Goal: Task Accomplishment & Management: Complete application form

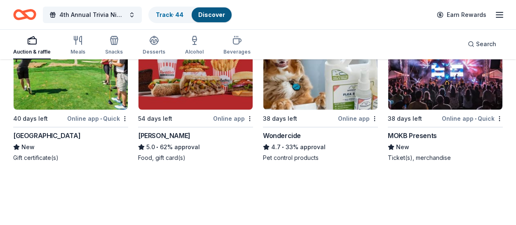
scroll to position [760, 0]
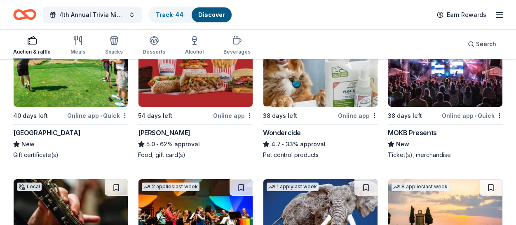
click at [82, 85] on img at bounding box center [71, 67] width 114 height 78
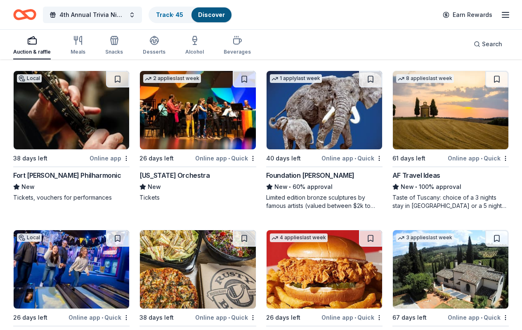
scroll to position [960, 0]
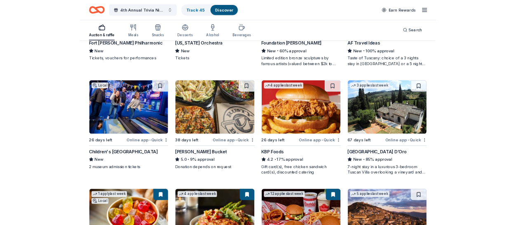
scroll to position [1041, 0]
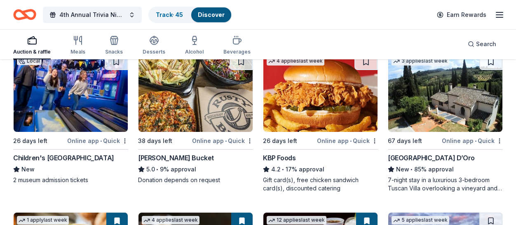
scroll to position [1046, 0]
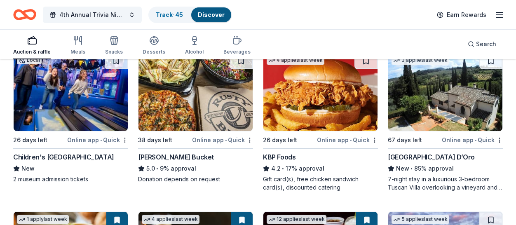
click at [67, 107] on img at bounding box center [71, 92] width 114 height 78
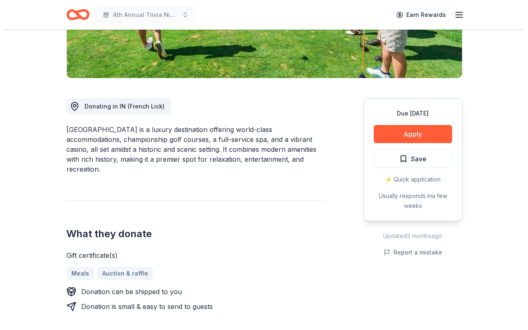
scroll to position [173, 0]
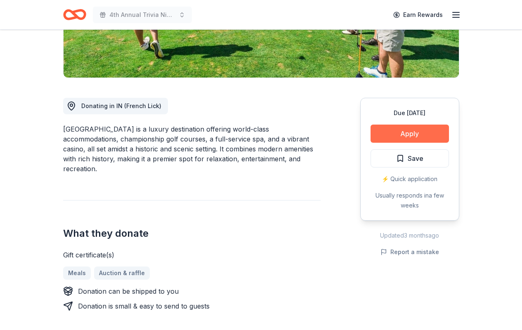
click at [416, 132] on button "Apply" at bounding box center [409, 134] width 78 height 18
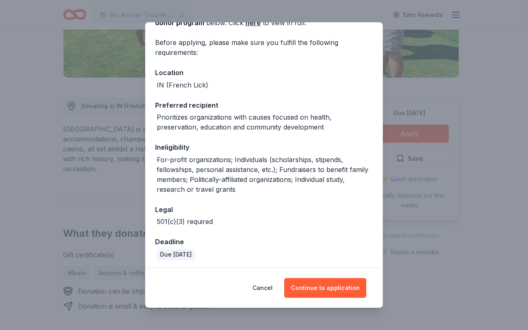
scroll to position [57, 0]
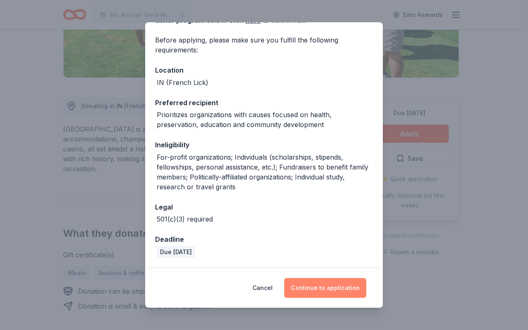
click at [322, 288] on button "Continue to application" at bounding box center [325, 288] width 82 height 20
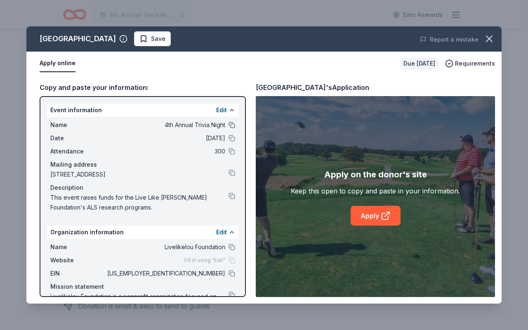
click at [228, 126] on button at bounding box center [231, 125] width 7 height 7
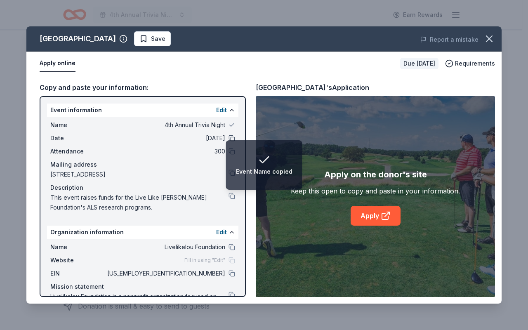
click at [228, 138] on button at bounding box center [231, 138] width 7 height 7
click at [228, 153] on button at bounding box center [231, 151] width 7 height 7
click at [228, 196] on button at bounding box center [231, 196] width 7 height 7
drag, startPoint x: 226, startPoint y: 248, endPoint x: 224, endPoint y: 253, distance: 5.7
click at [228, 248] on button at bounding box center [231, 247] width 7 height 7
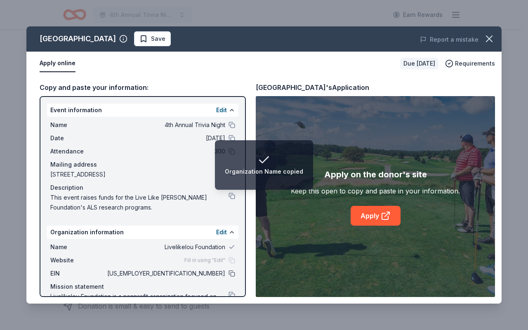
click at [228, 273] on button at bounding box center [231, 273] width 7 height 7
click at [228, 292] on button at bounding box center [231, 295] width 7 height 7
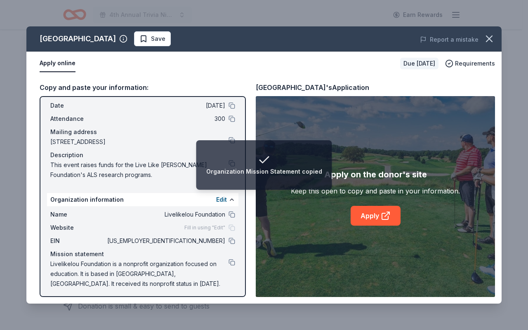
scroll to position [35, 0]
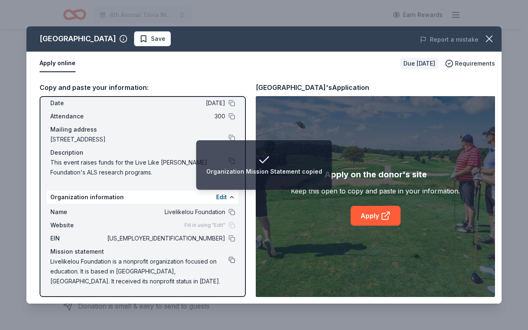
click at [228, 261] on button at bounding box center [231, 260] width 7 height 7
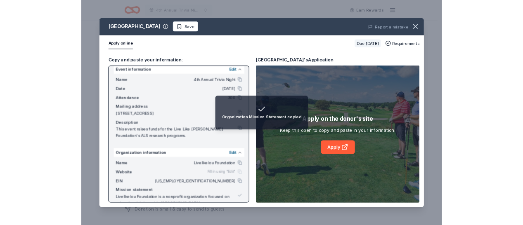
scroll to position [0, 0]
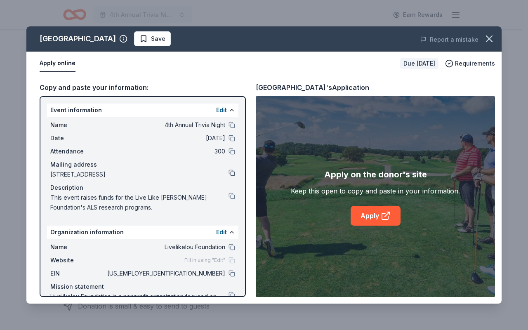
click at [228, 173] on button at bounding box center [231, 172] width 7 height 7
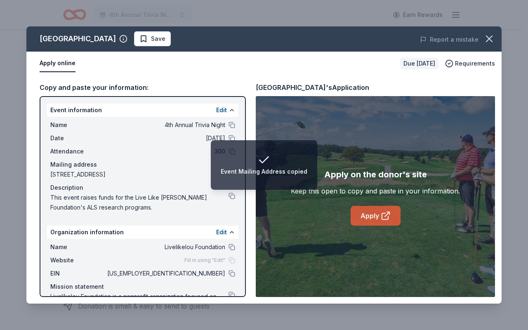
click at [362, 218] on link "Apply" at bounding box center [376, 216] width 50 height 20
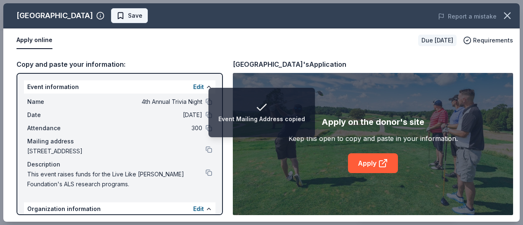
click at [117, 18] on span "Save" at bounding box center [129, 16] width 26 height 10
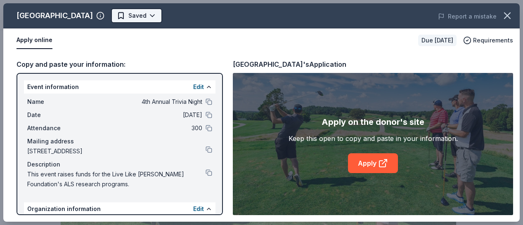
click at [143, 19] on body "4th Annual Trivia Night Earn Rewards Due in 40 days Share French Lick Resort Ne…" at bounding box center [258, 112] width 516 height 225
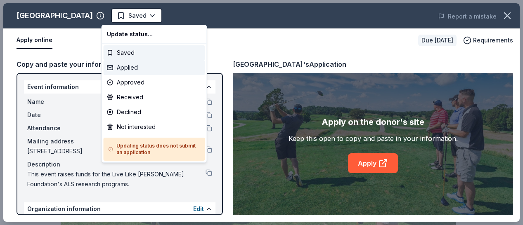
click at [142, 68] on div "Applied" at bounding box center [154, 67] width 101 height 15
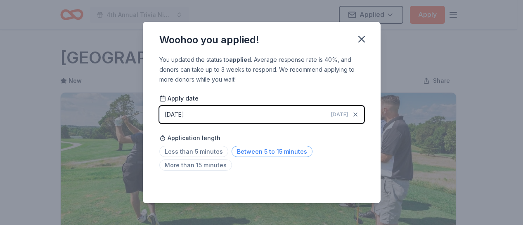
click at [245, 153] on span "Between 5 to 15 minutes" at bounding box center [271, 151] width 81 height 11
click at [358, 44] on icon "button" at bounding box center [361, 39] width 12 height 12
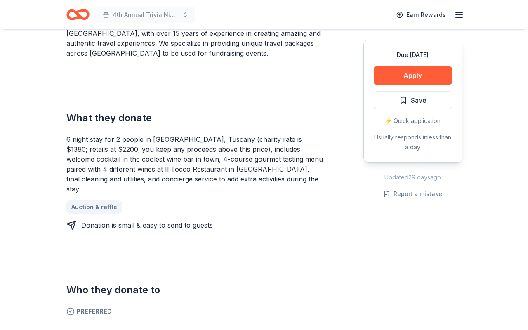
scroll to position [279, 0]
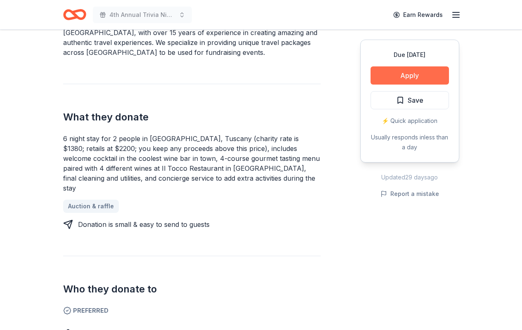
click at [410, 78] on button "Apply" at bounding box center [409, 75] width 78 height 18
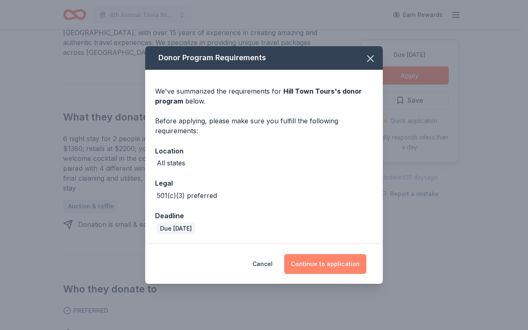
click at [320, 266] on button "Continue to application" at bounding box center [325, 264] width 82 height 20
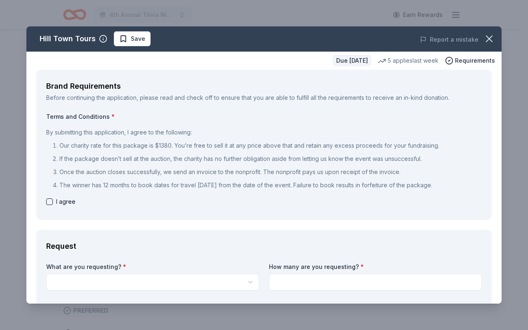
click at [49, 205] on div "I agree" at bounding box center [263, 202] width 435 height 10
click at [51, 202] on button "button" at bounding box center [49, 201] width 7 height 7
checkbox input "true"
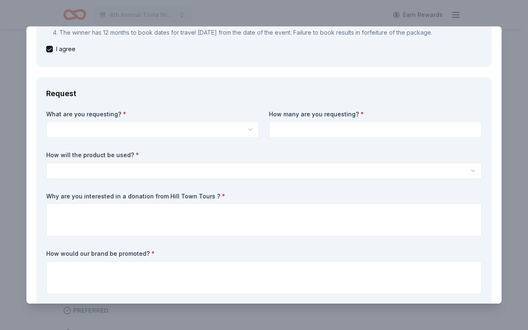
scroll to position [154, 0]
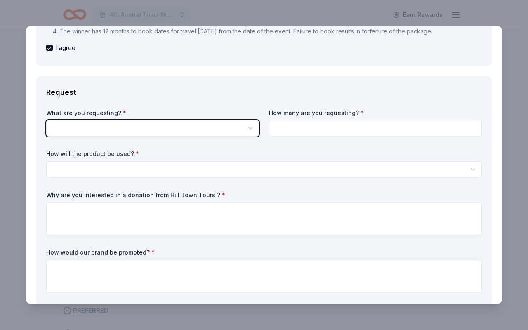
scroll to position [0, 0]
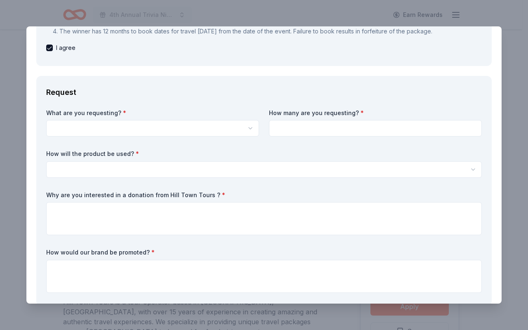
click at [249, 127] on html "4th Annual Trivia Night Earn Rewards Due [DATE] Share Hill Town Tours New 5 app…" at bounding box center [264, 165] width 528 height 330
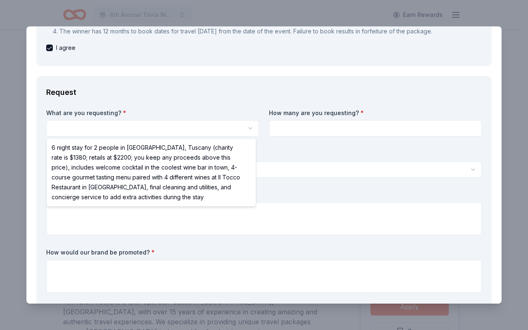
select select "6 night stay for 2 people in [GEOGRAPHIC_DATA], Tuscany (charity rate is $1380;…"
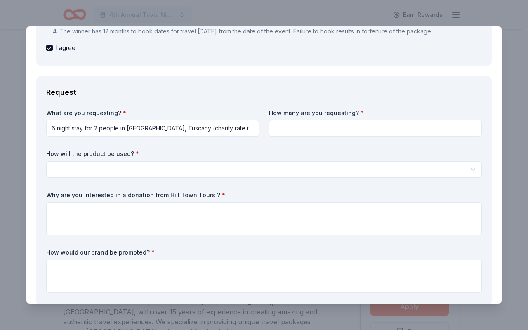
click at [287, 128] on input at bounding box center [375, 128] width 213 height 16
type input "2"
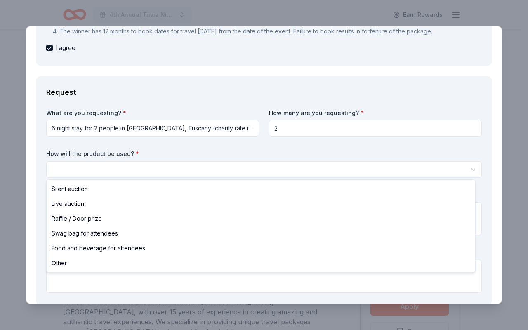
click at [189, 170] on html "4th Annual Trivia Night Earn Rewards Due [DATE] Share Hill Town Tours New 5 app…" at bounding box center [264, 165] width 528 height 330
select select "silentAuction"
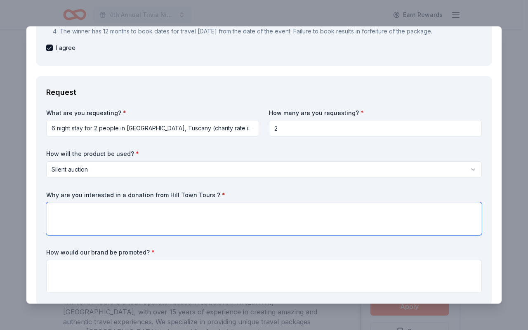
click at [105, 220] on textarea at bounding box center [263, 218] width 435 height 33
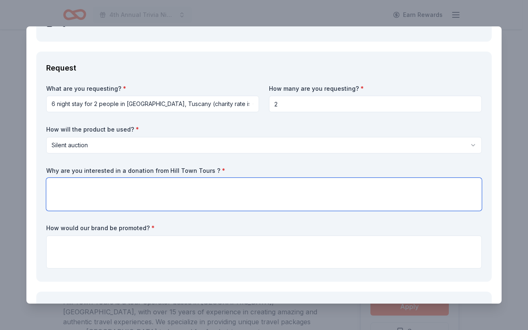
scroll to position [178, 0]
click at [124, 188] on textarea at bounding box center [263, 194] width 435 height 33
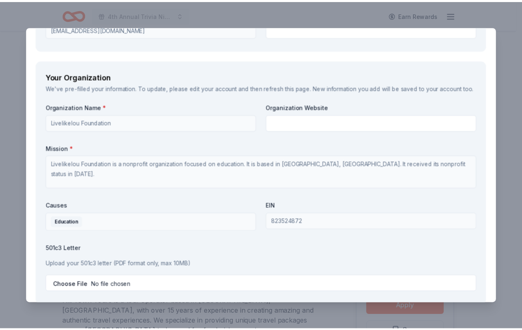
scroll to position [1154, 0]
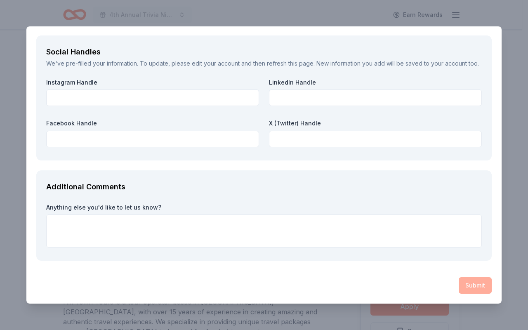
type textarea "We are wanting to pro"
click at [418, 14] on div "Hill Town Tours Save Report a mistake Due in 53 days 5 applies last week Requir…" at bounding box center [264, 165] width 528 height 330
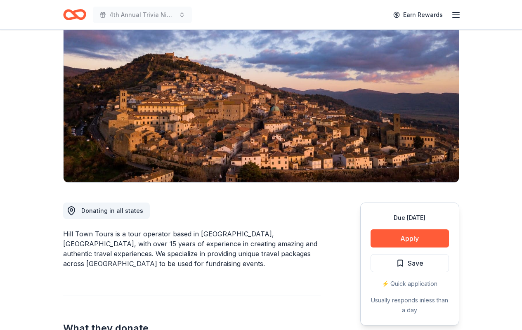
scroll to position [0, 0]
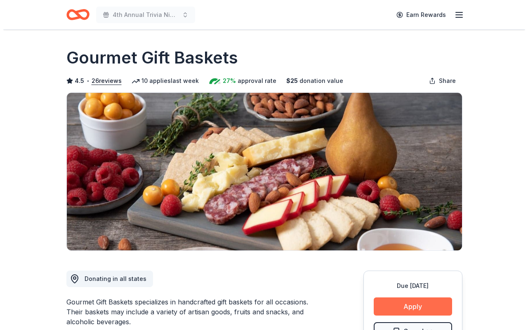
scroll to position [126, 0]
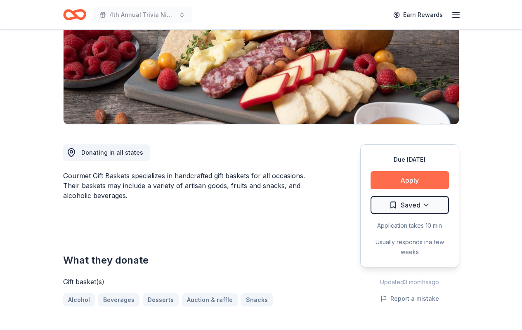
click at [403, 180] on button "Apply" at bounding box center [409, 180] width 78 height 18
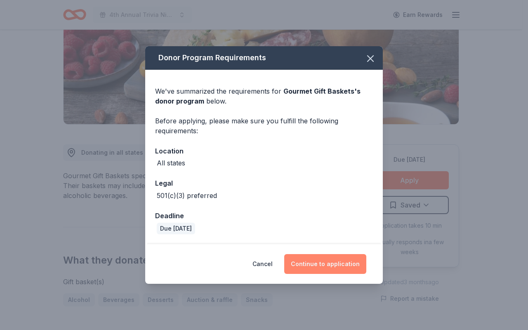
click at [332, 267] on button "Continue to application" at bounding box center [325, 264] width 82 height 20
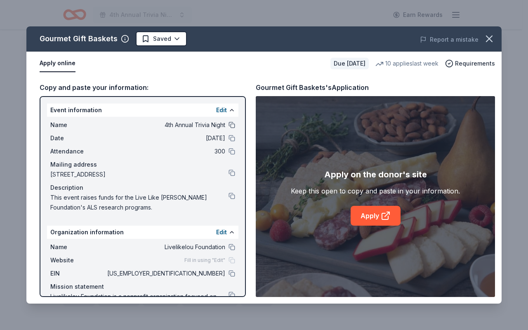
click at [228, 124] on button at bounding box center [231, 125] width 7 height 7
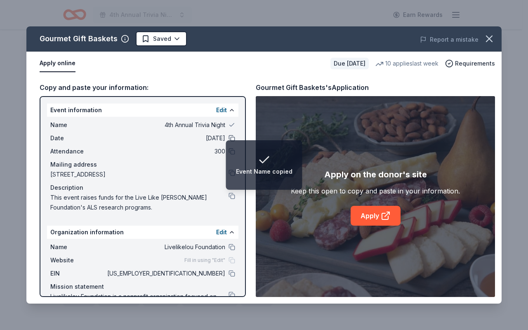
click at [228, 139] on button at bounding box center [231, 138] width 7 height 7
click at [228, 151] on button at bounding box center [231, 151] width 7 height 7
click at [226, 176] on li "Event Attendance copied" at bounding box center [263, 164] width 93 height 49
click at [226, 175] on li "Event Attendance copied" at bounding box center [263, 164] width 93 height 49
click at [228, 197] on button at bounding box center [231, 196] width 7 height 7
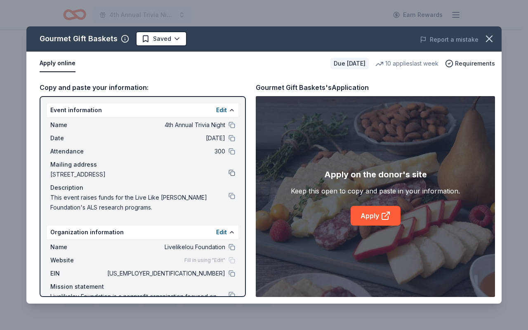
click at [228, 174] on button at bounding box center [231, 172] width 7 height 7
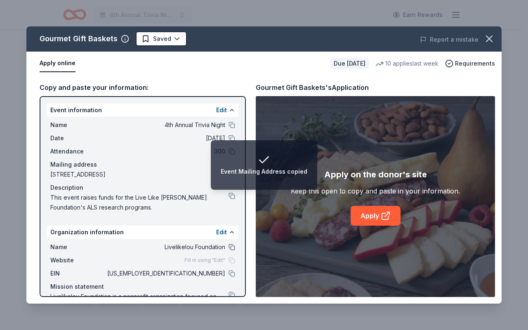
click at [228, 250] on button at bounding box center [231, 247] width 7 height 7
click at [228, 273] on button at bounding box center [231, 273] width 7 height 7
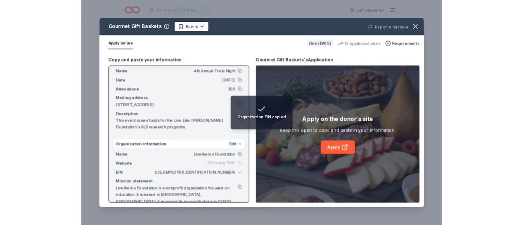
scroll to position [35, 0]
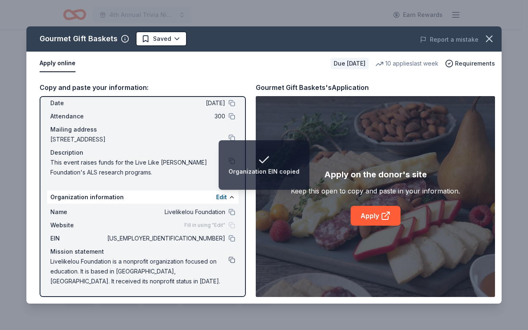
click at [228, 260] on button at bounding box center [231, 260] width 7 height 7
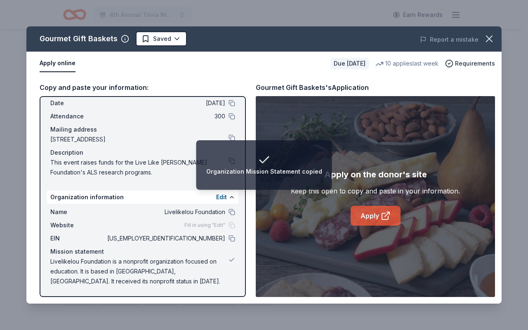
click at [363, 215] on link "Apply" at bounding box center [376, 216] width 50 height 20
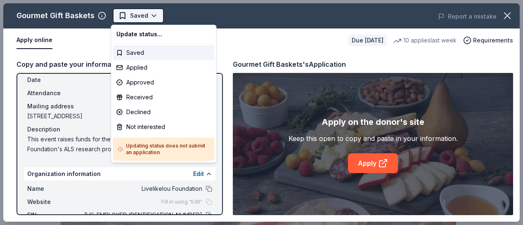
click at [155, 19] on body "4th Annual Trivia Night Saved Apply Due in 61 days Share Gourmet Gift Baskets 4…" at bounding box center [258, 112] width 516 height 225
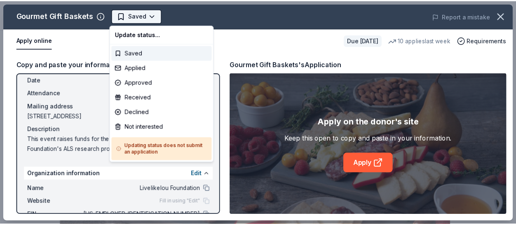
scroll to position [0, 0]
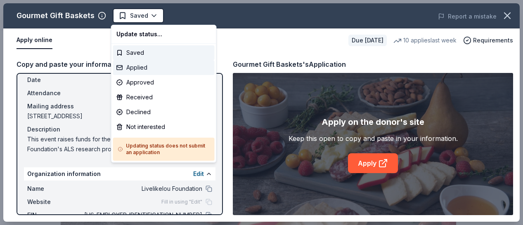
click at [145, 68] on div "Applied" at bounding box center [163, 67] width 101 height 15
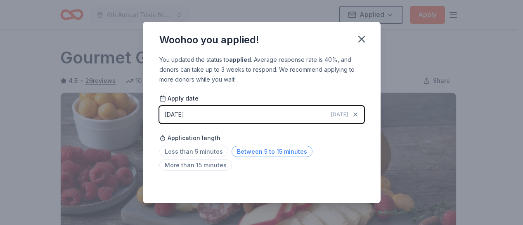
click at [277, 152] on span "Between 5 to 15 minutes" at bounding box center [271, 151] width 81 height 11
click at [363, 38] on icon "button" at bounding box center [361, 39] width 12 height 12
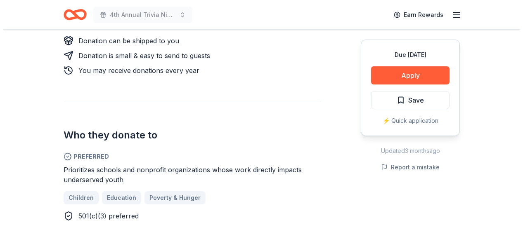
scroll to position [422, 0]
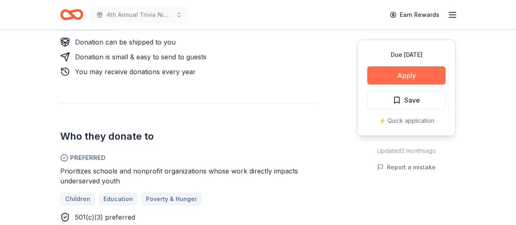
click at [402, 80] on button "Apply" at bounding box center [406, 75] width 78 height 18
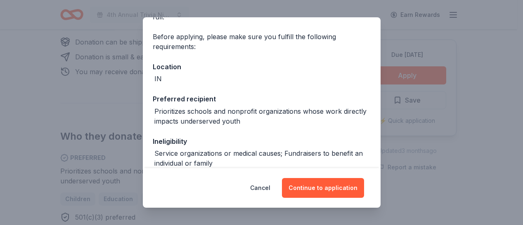
scroll to position [163, 0]
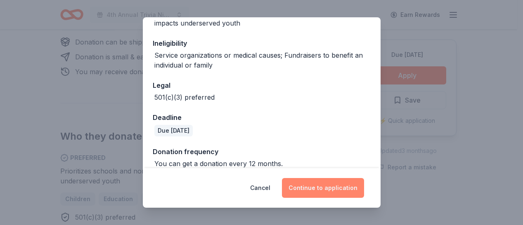
click at [319, 188] on button "Continue to application" at bounding box center [323, 188] width 82 height 20
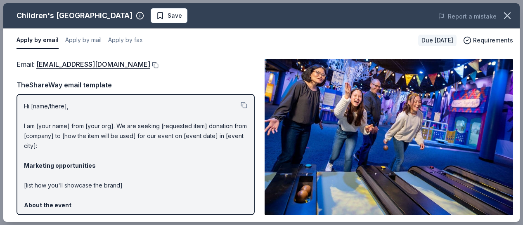
click at [158, 65] on button at bounding box center [154, 65] width 8 height 7
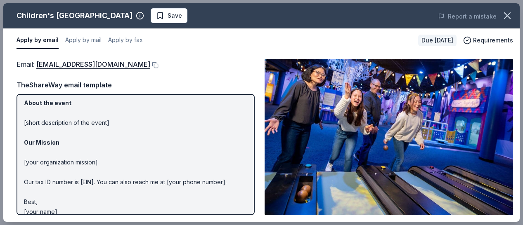
scroll to position [111, 0]
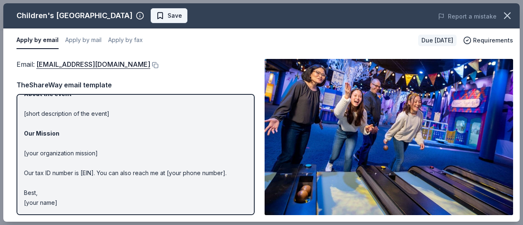
click at [182, 14] on span "Save" at bounding box center [174, 16] width 14 height 10
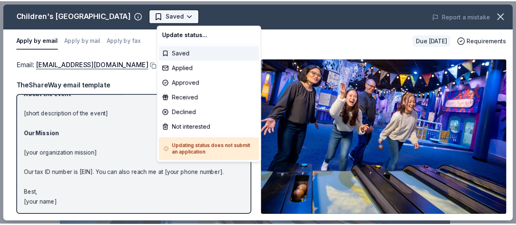
scroll to position [0, 0]
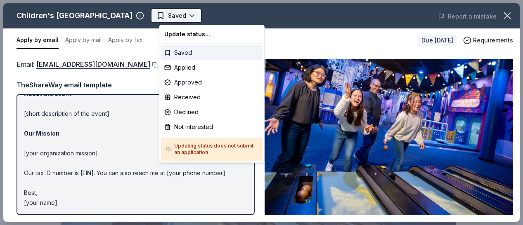
click at [186, 20] on html "4th Annual Trivia Night Saved Apply Due [DATE] Share Children's [GEOGRAPHIC_DAT…" at bounding box center [261, 112] width 523 height 225
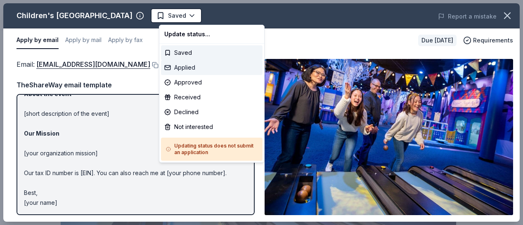
click at [185, 66] on div "Applied" at bounding box center [211, 67] width 101 height 15
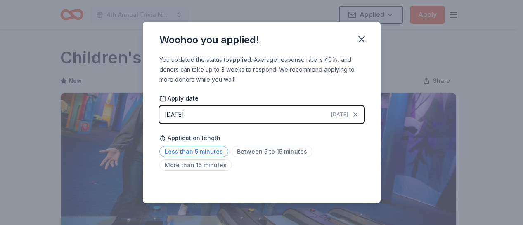
click at [202, 150] on span "Less than 5 minutes" at bounding box center [193, 151] width 69 height 11
click at [365, 38] on icon "button" at bounding box center [361, 39] width 12 height 12
